Goal: Check status: Check status

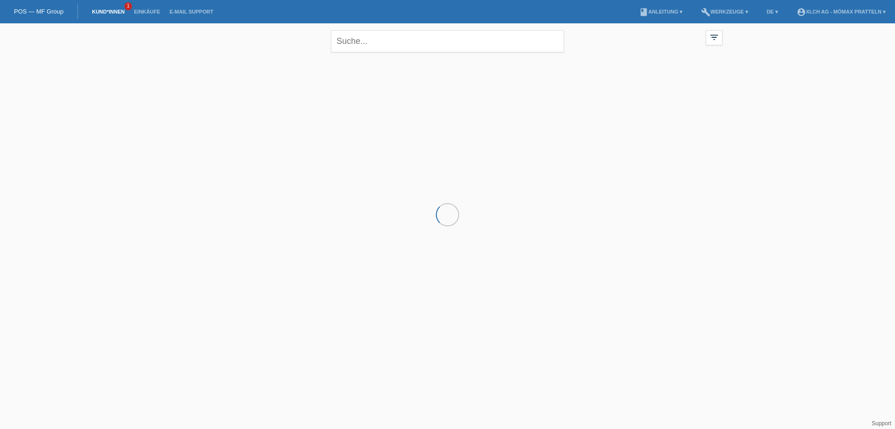
click at [100, 8] on li "Kund*innen 1" at bounding box center [108, 12] width 42 height 24
click at [110, 13] on link "Kund*innen" at bounding box center [108, 12] width 42 height 6
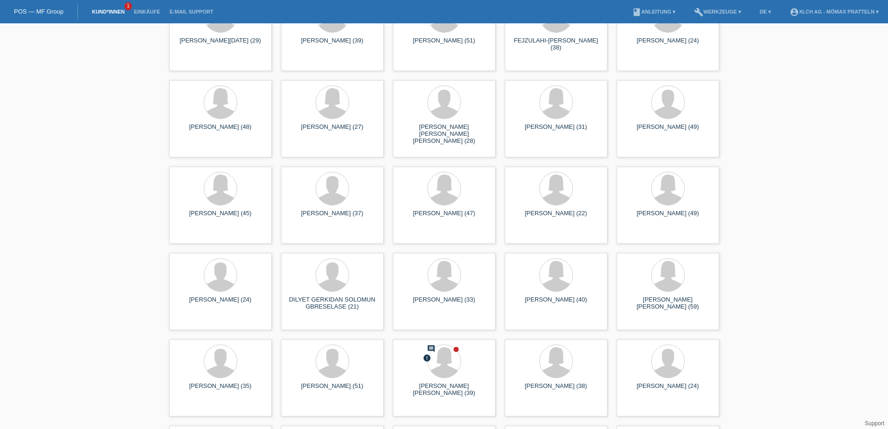
scroll to position [2217, 0]
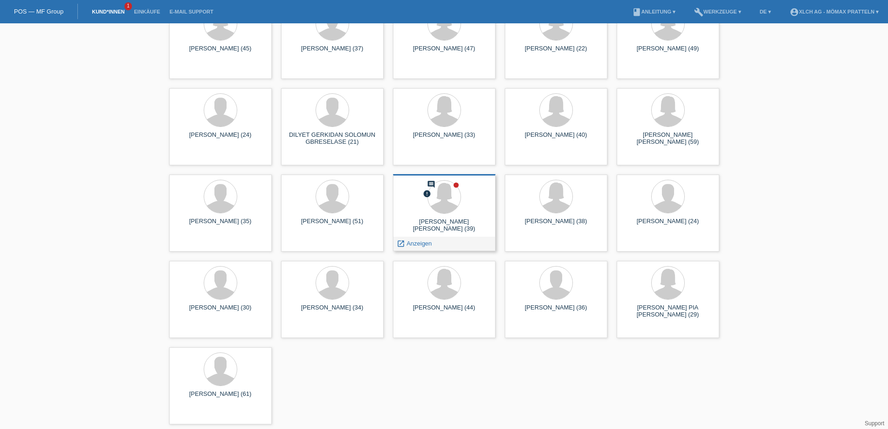
click at [470, 201] on div at bounding box center [445, 197] width 88 height 35
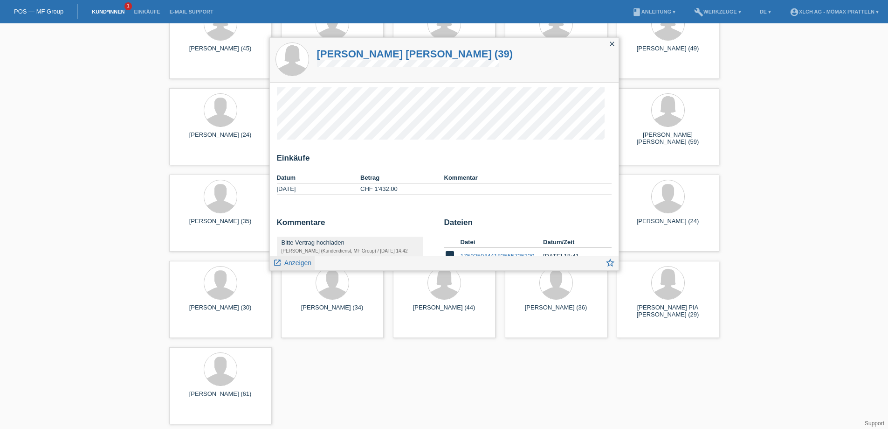
click at [297, 265] on span "Anzeigen" at bounding box center [297, 262] width 27 height 7
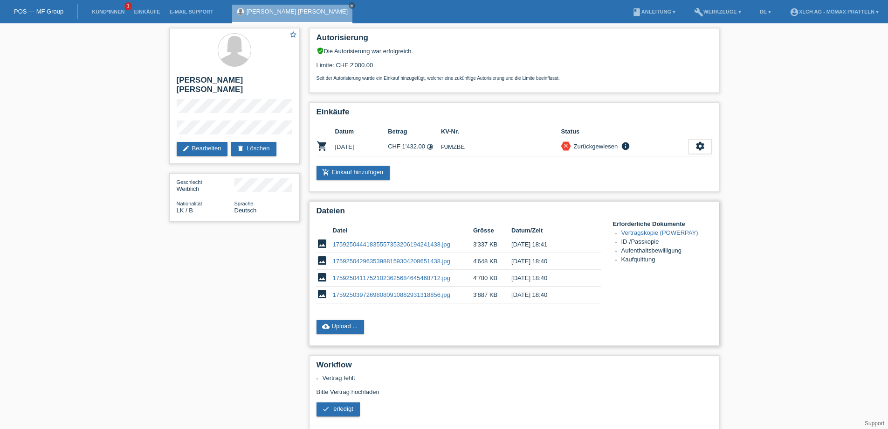
click at [383, 243] on link "17592504441835557353206194241438.jpg" at bounding box center [392, 244] width 118 height 7
click at [401, 261] on link "17592504296353988159304208651438.jpg" at bounding box center [392, 260] width 118 height 7
click at [391, 275] on link "17592504117521023625684645468712.jpg" at bounding box center [392, 277] width 118 height 7
click at [397, 293] on link "17592503972698080910882931318856.jpg" at bounding box center [392, 294] width 118 height 7
click at [398, 261] on link "17592504296353988159304208651438.jpg" at bounding box center [392, 260] width 118 height 7
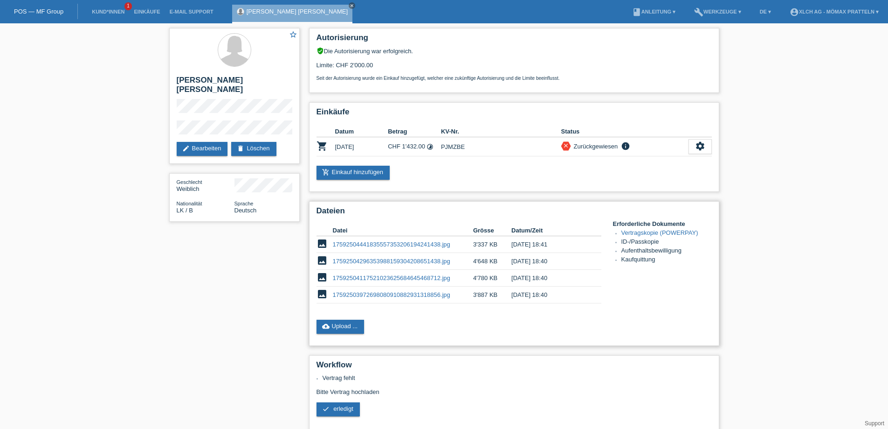
click at [410, 243] on link "17592504441835557353206194241438.jpg" at bounding box center [392, 244] width 118 height 7
click at [381, 294] on link "17592503972698080910882931318856.jpg" at bounding box center [392, 294] width 118 height 7
click at [652, 231] on link "Vertragskopie (POWERPAY)" at bounding box center [660, 232] width 77 height 7
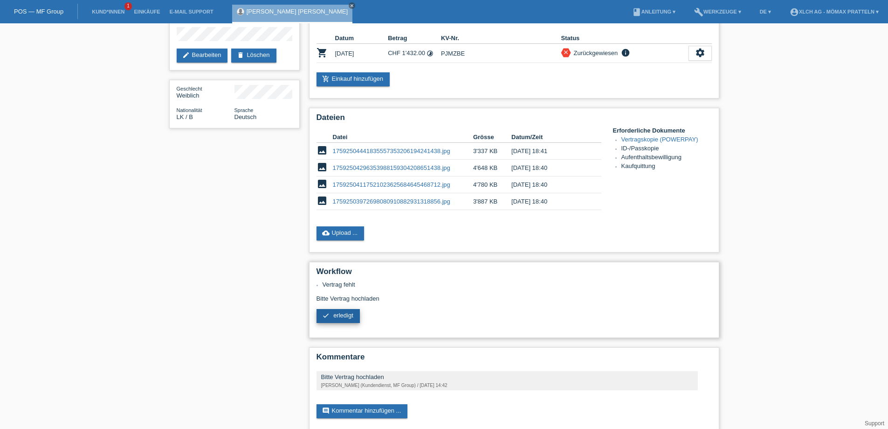
click at [335, 310] on link "check erledigt" at bounding box center [338, 316] width 43 height 14
click at [340, 317] on span "erledigt" at bounding box center [343, 315] width 20 height 7
click at [502, 319] on div "check erledigt" at bounding box center [514, 316] width 395 height 15
click at [349, 317] on span "erledigt" at bounding box center [343, 315] width 20 height 7
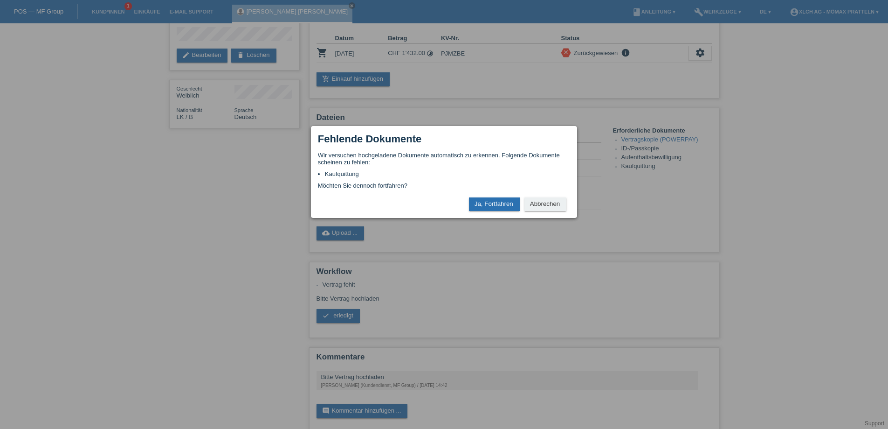
click at [497, 204] on button "Ja, Fortfahren" at bounding box center [494, 204] width 51 height 14
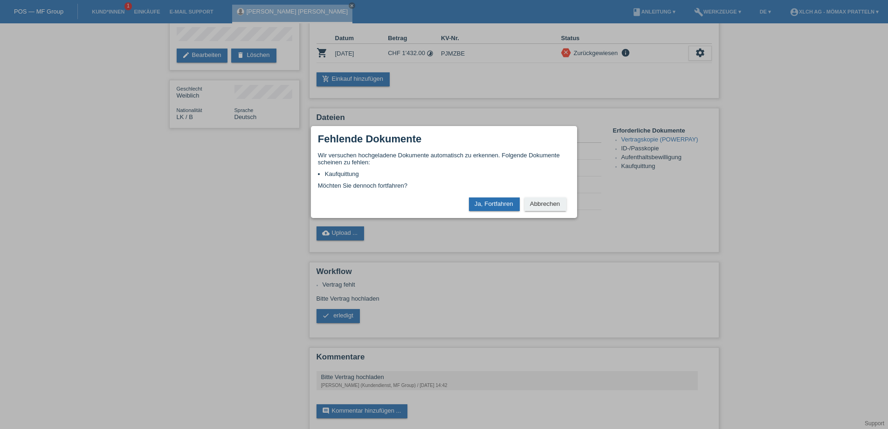
click at [497, 204] on button "Ja, Fortfahren" at bounding box center [494, 204] width 51 height 14
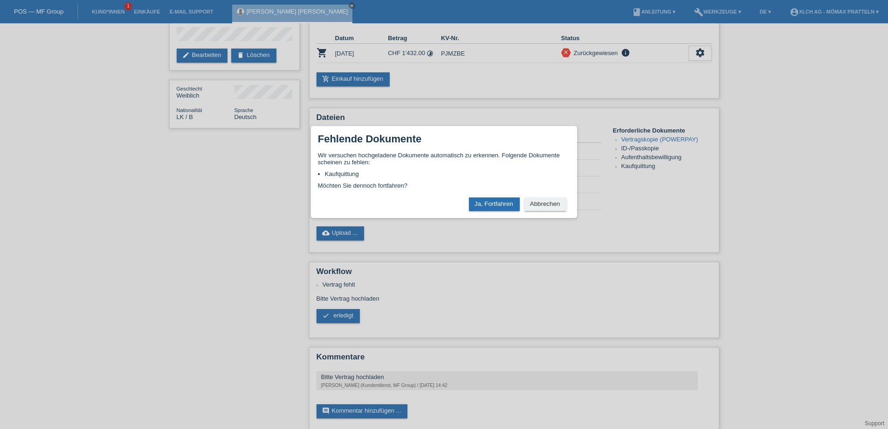
click at [497, 204] on button "Ja, Fortfahren" at bounding box center [494, 204] width 51 height 14
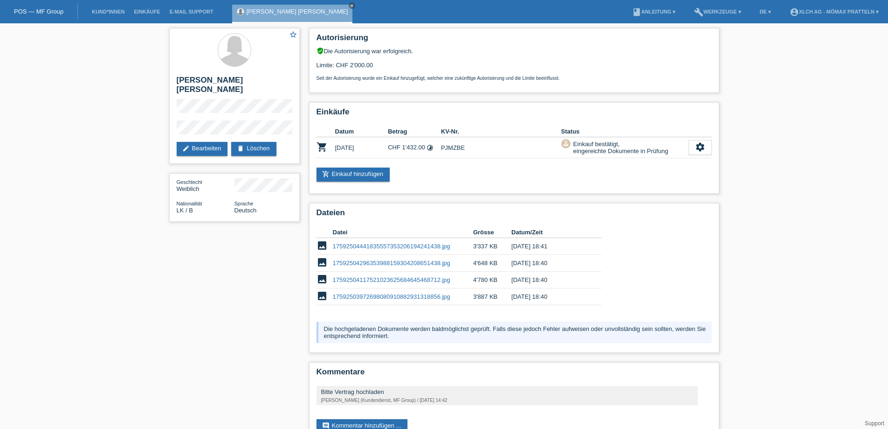
scroll to position [26, 0]
